Goal: Check status: Check status

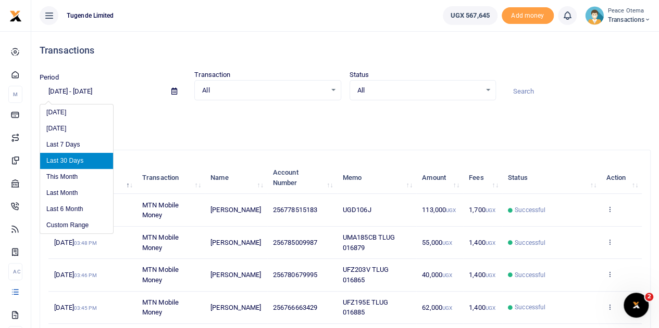
click at [54, 88] on input "[DATE] - [DATE]" at bounding box center [101, 92] width 123 height 18
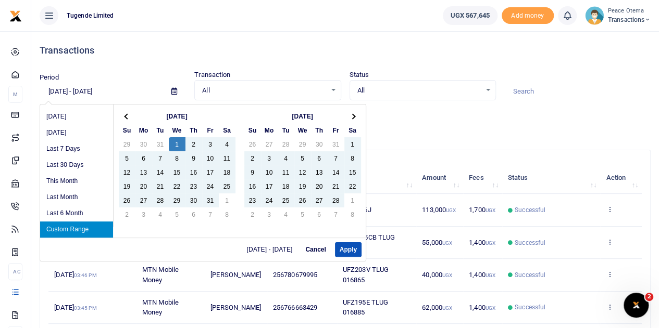
type input "[DATE] - [DATE]"
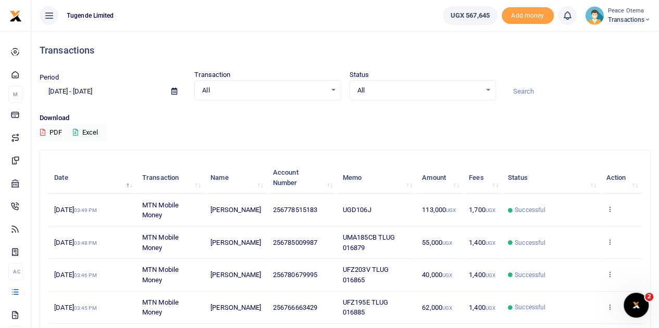
click at [530, 90] on input at bounding box center [577, 92] width 146 height 18
paste input "TLUG-014361"
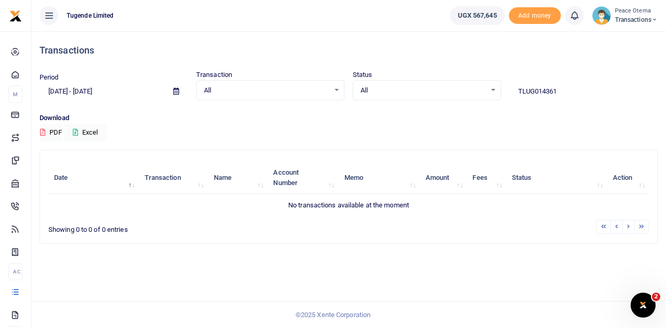
click at [567, 90] on input "TLUG014361" at bounding box center [584, 92] width 148 height 18
type input "TLUG014361"
click at [653, 19] on icon at bounding box center [655, 19] width 6 height 7
click at [618, 38] on link "Switch accounts" at bounding box center [618, 38] width 82 height 15
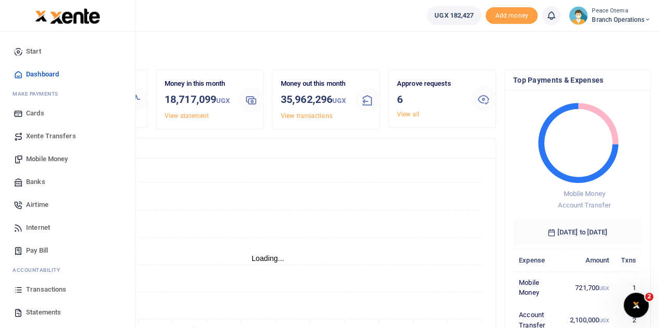
scroll to position [8, 8]
click at [36, 286] on span "Transactions" at bounding box center [46, 290] width 40 height 10
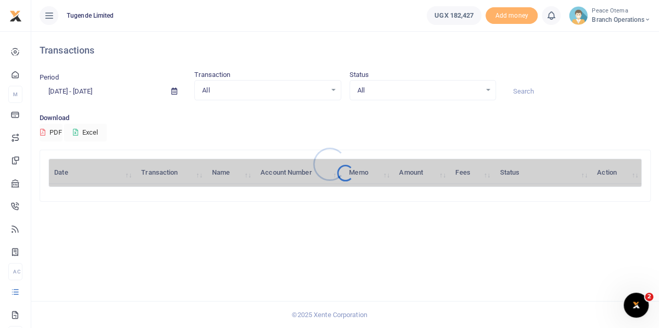
click at [56, 90] on div at bounding box center [329, 164] width 659 height 328
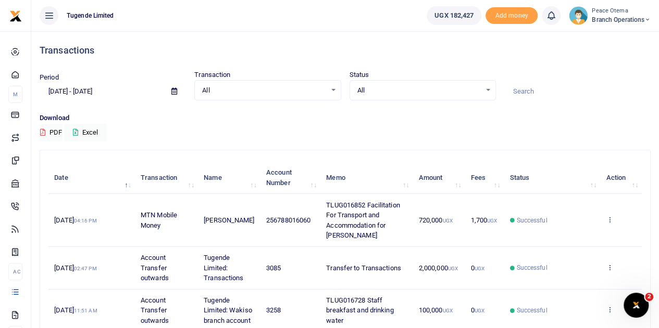
click at [56, 90] on input "[DATE] - [DATE]" at bounding box center [101, 92] width 123 height 18
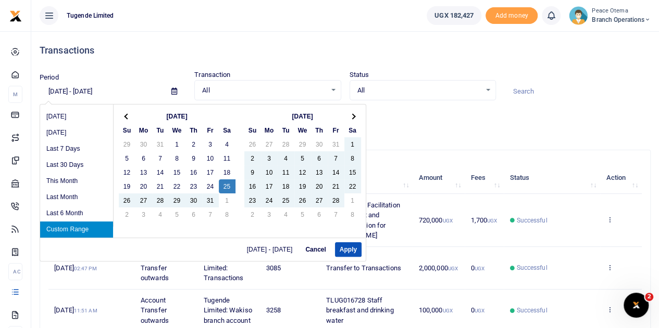
type input "[DATE] - [DATE]"
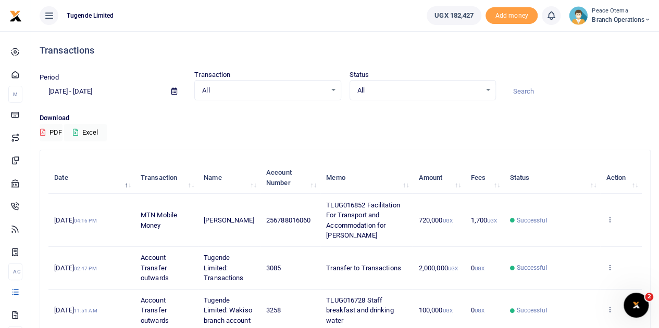
click at [524, 92] on input at bounding box center [577, 92] width 146 height 18
paste input "TLUG-014361"
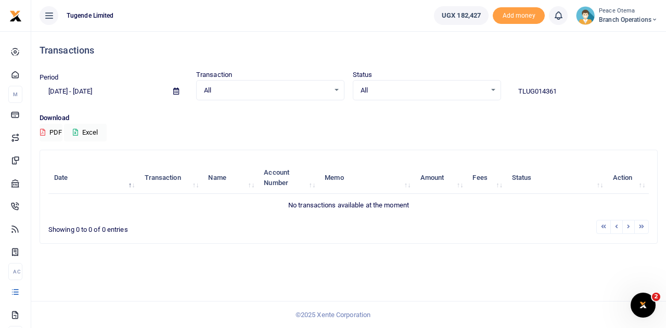
click at [563, 86] on input "TLUG014361" at bounding box center [584, 92] width 148 height 18
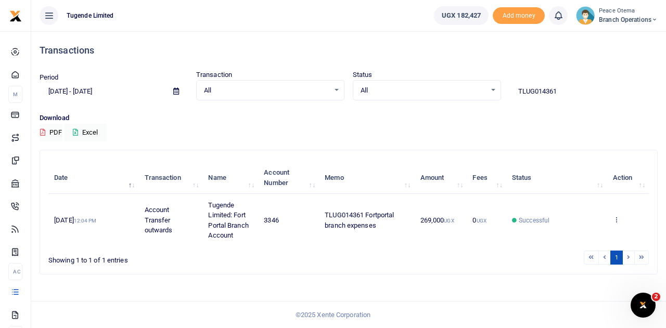
drag, startPoint x: 565, startPoint y: 93, endPoint x: 462, endPoint y: 88, distance: 102.7
click at [462, 88] on div "Period 01/25/2025 - 09/23/2025 Transaction All Select an option... All Airtime …" at bounding box center [348, 85] width 627 height 31
paste input "43"
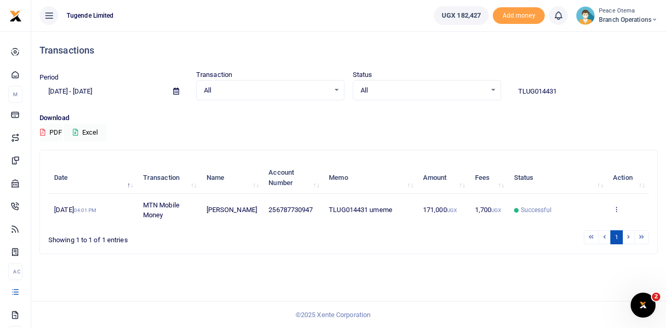
type input "TLUG014431"
